Goal: Task Accomplishment & Management: Use online tool/utility

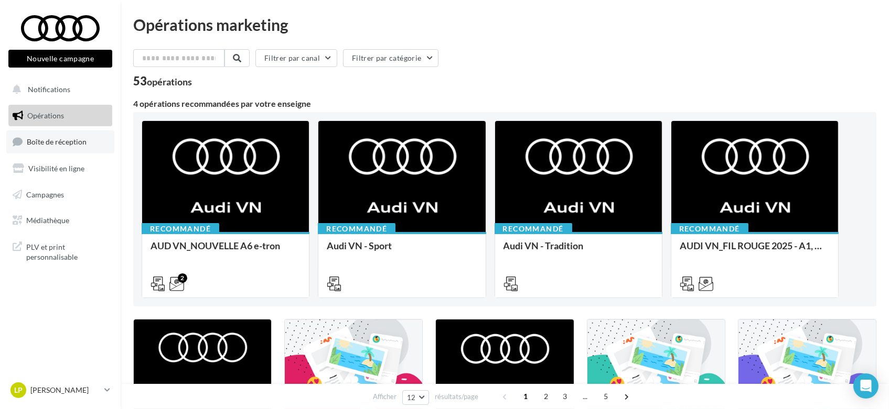
click at [53, 142] on span "Boîte de réception" at bounding box center [57, 141] width 60 height 9
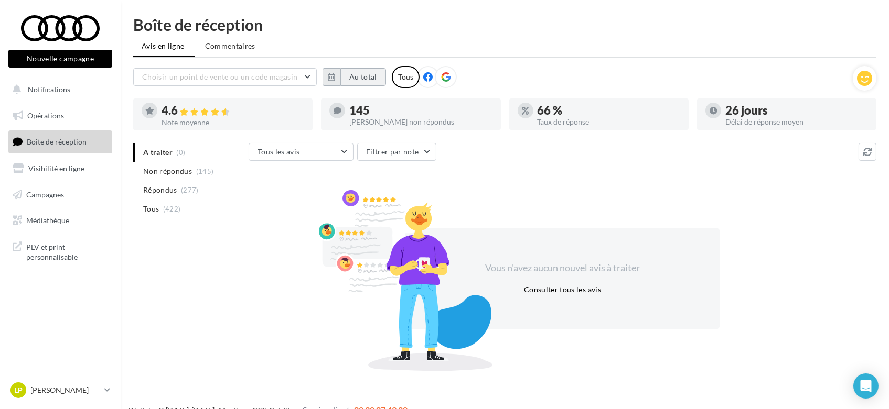
click at [370, 76] on button "Au total" at bounding box center [363, 77] width 46 height 18
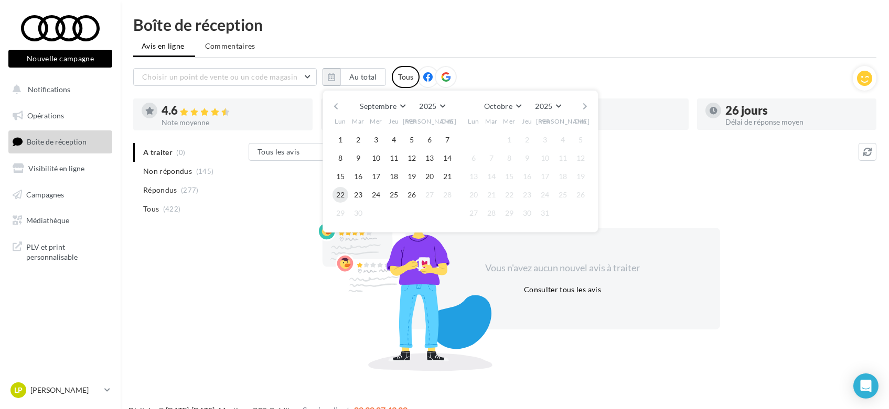
click at [337, 194] on button "22" at bounding box center [340, 195] width 16 height 16
click at [414, 196] on button "26" at bounding box center [412, 195] width 16 height 16
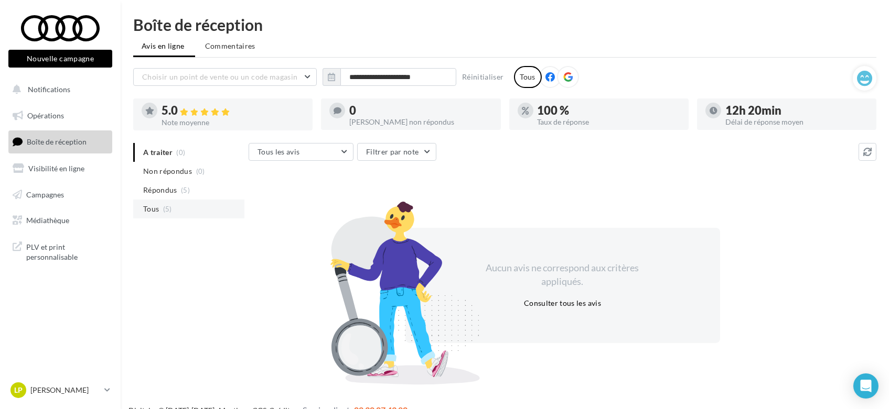
click at [151, 207] on span "Tous" at bounding box center [151, 209] width 16 height 10
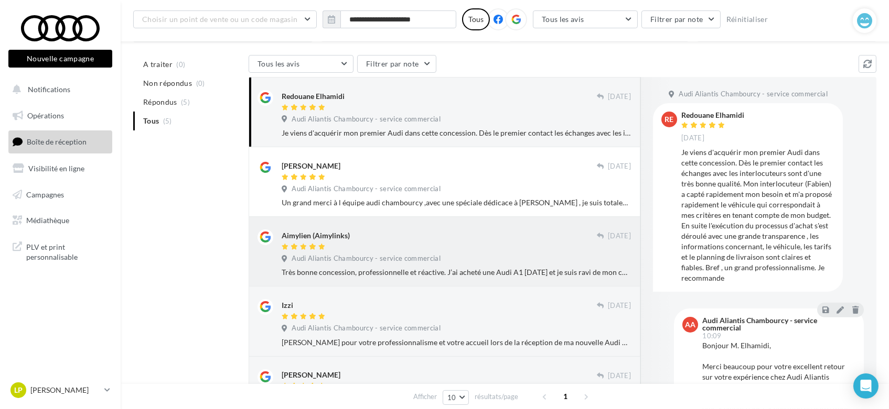
scroll to position [116, 0]
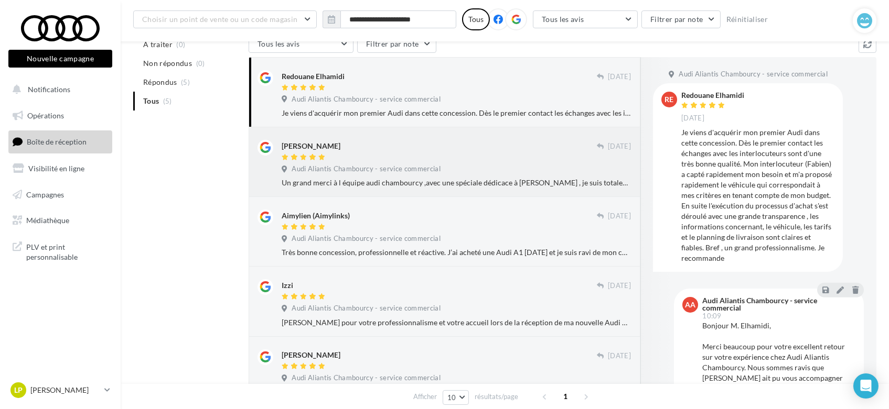
click at [313, 169] on span "Audi Aliantis Chambourcy - service commercial" at bounding box center [365, 169] width 149 height 9
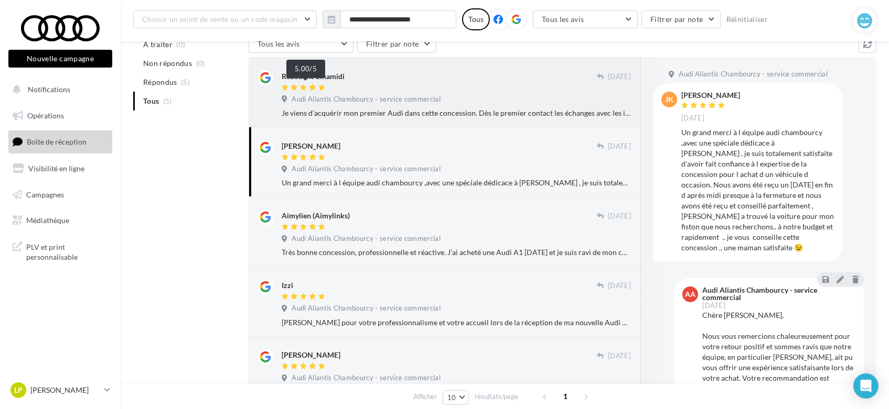
click at [322, 84] on icon at bounding box center [321, 87] width 7 height 6
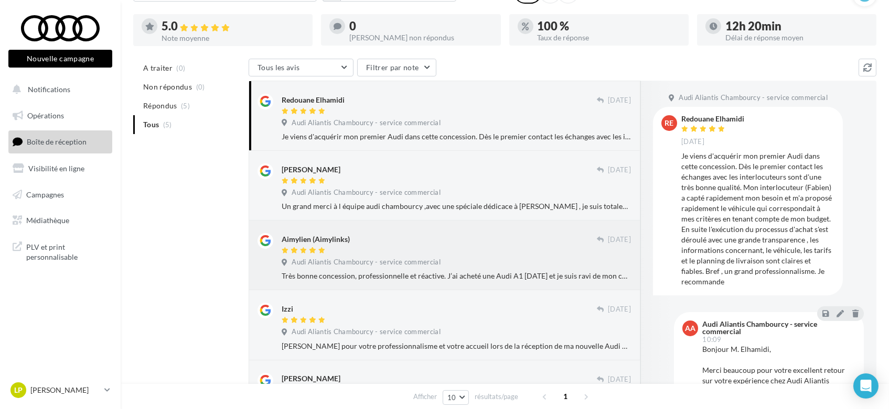
scroll to position [58, 0]
